Goal: Find specific page/section: Find specific page/section

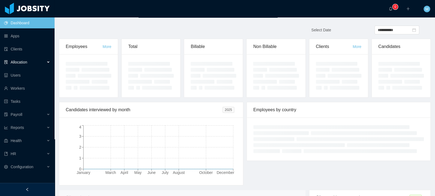
click at [26, 61] on span "Allocation" at bounding box center [19, 62] width 17 height 4
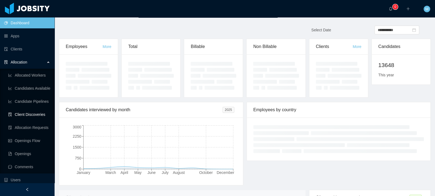
click at [26, 115] on link "Client Discoveries" at bounding box center [29, 114] width 42 height 11
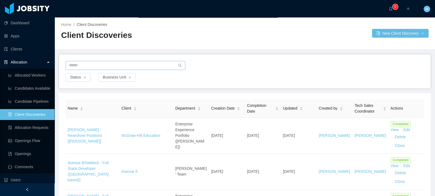
click at [103, 66] on input "text" at bounding box center [126, 65] width 120 height 9
type input "*****"
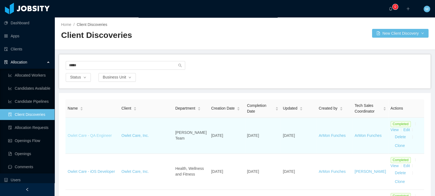
click at [102, 135] on link "Owlet Care - QA Engineer" at bounding box center [90, 135] width 44 height 4
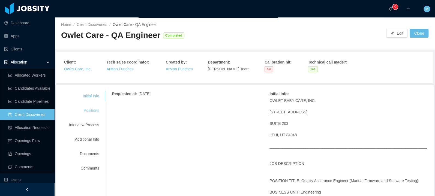
click at [94, 110] on div "Positions" at bounding box center [83, 111] width 43 height 10
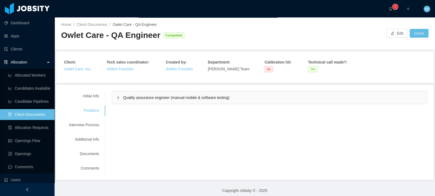
click at [144, 99] on span "Quality assurance engineer (manual mobile & software testing)" at bounding box center [176, 98] width 106 height 4
